Goal: Task Accomplishment & Management: Complete application form

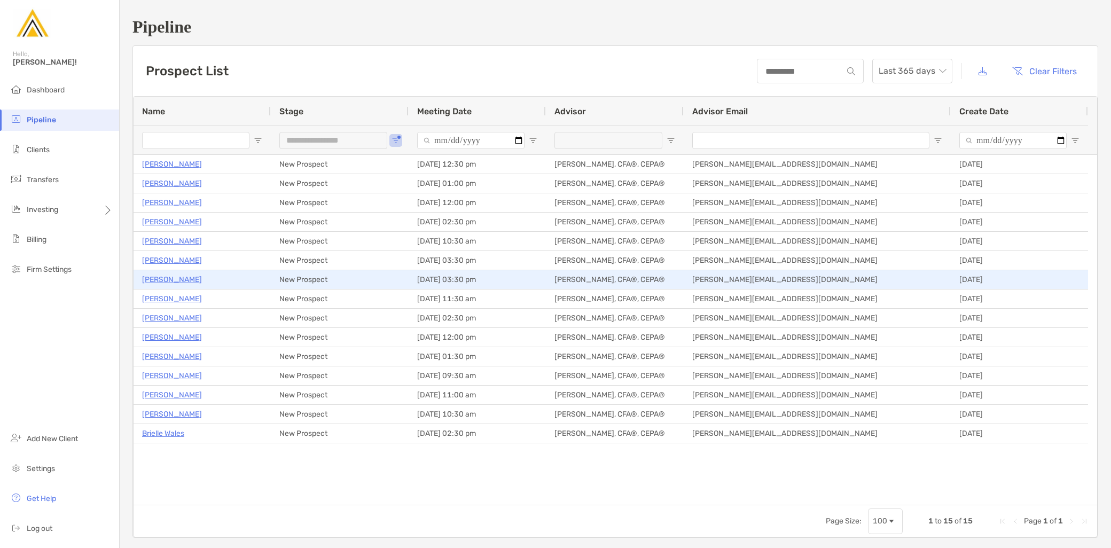
click at [167, 281] on p "[PERSON_NAME]" at bounding box center [172, 279] width 60 height 13
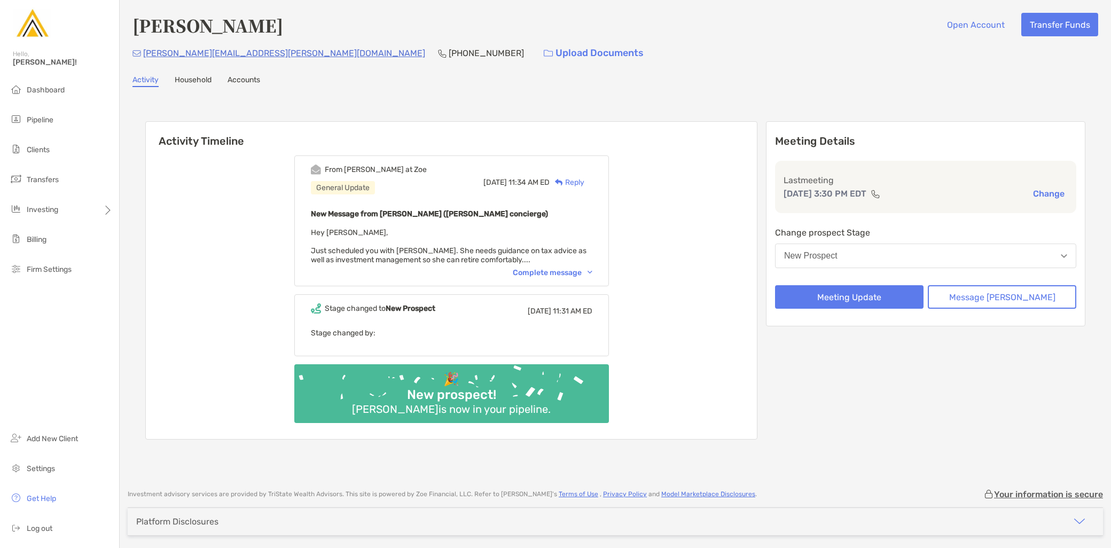
click at [561, 269] on div "Complete message" at bounding box center [553, 272] width 80 height 9
